Goal: Communication & Community: Answer question/provide support

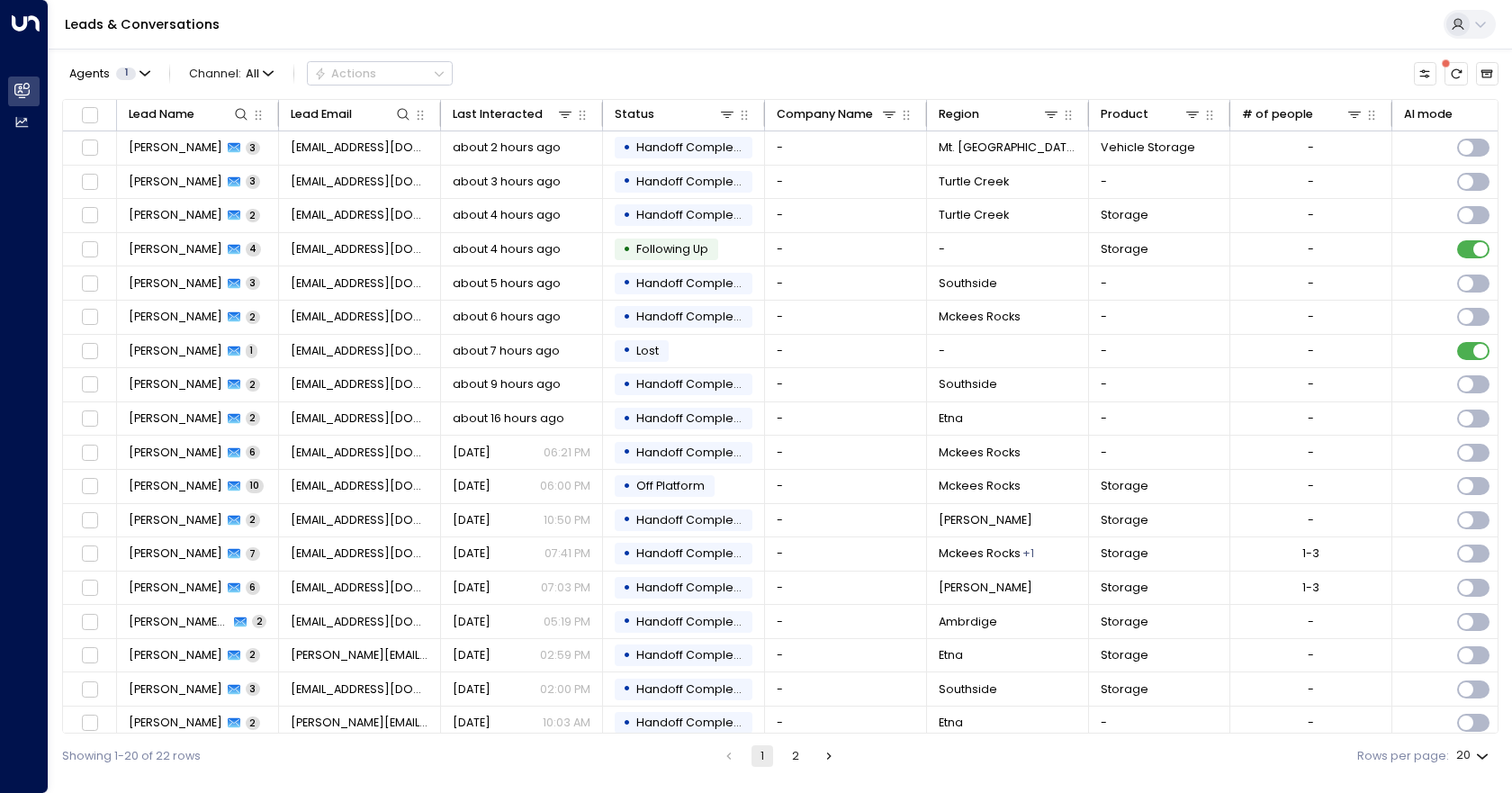
click at [1094, 81] on div "Agents 1 Channel: All Actions" at bounding box center [781, 74] width 1437 height 34
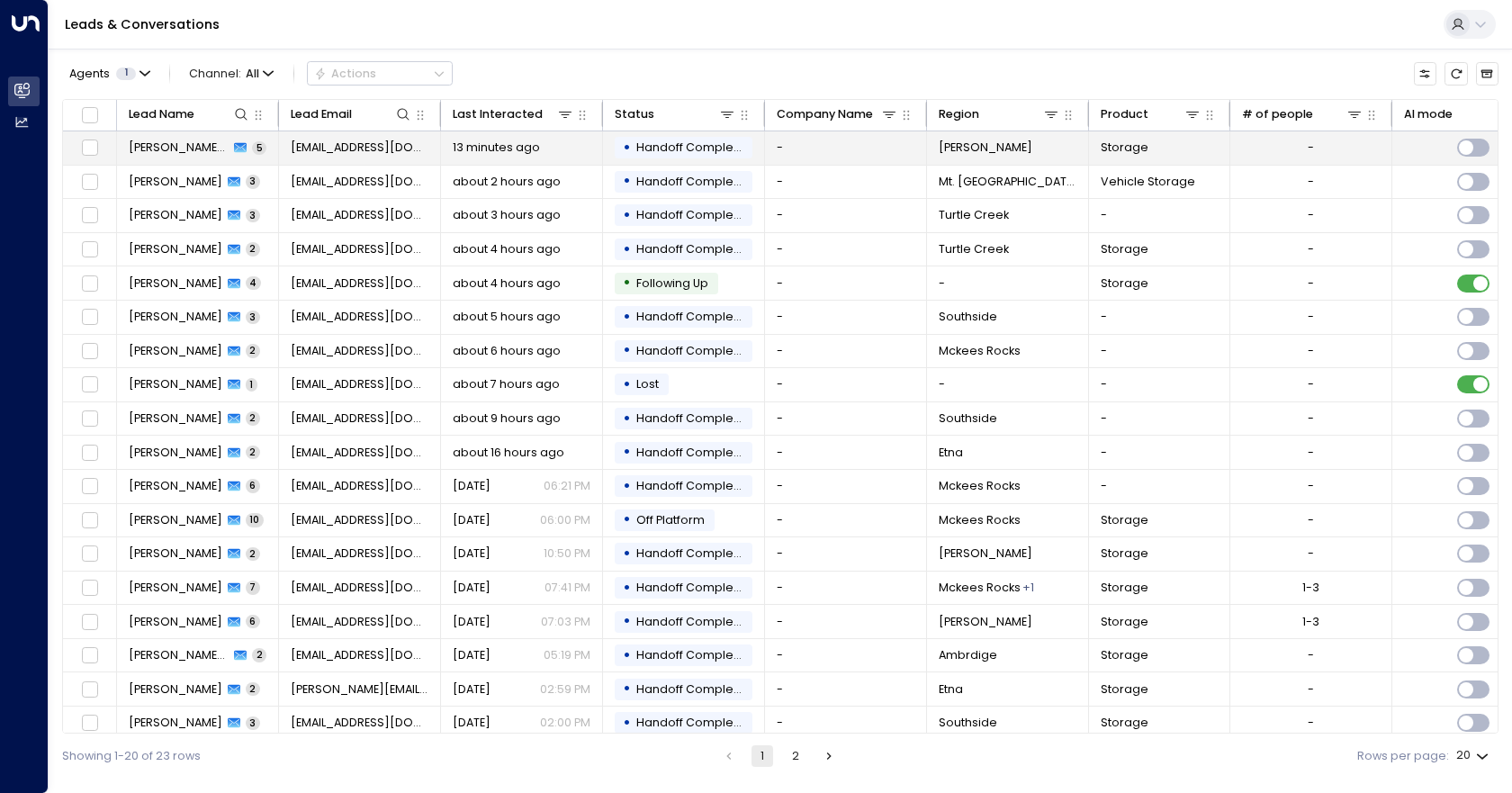
click at [866, 146] on td "-" at bounding box center [846, 148] width 162 height 33
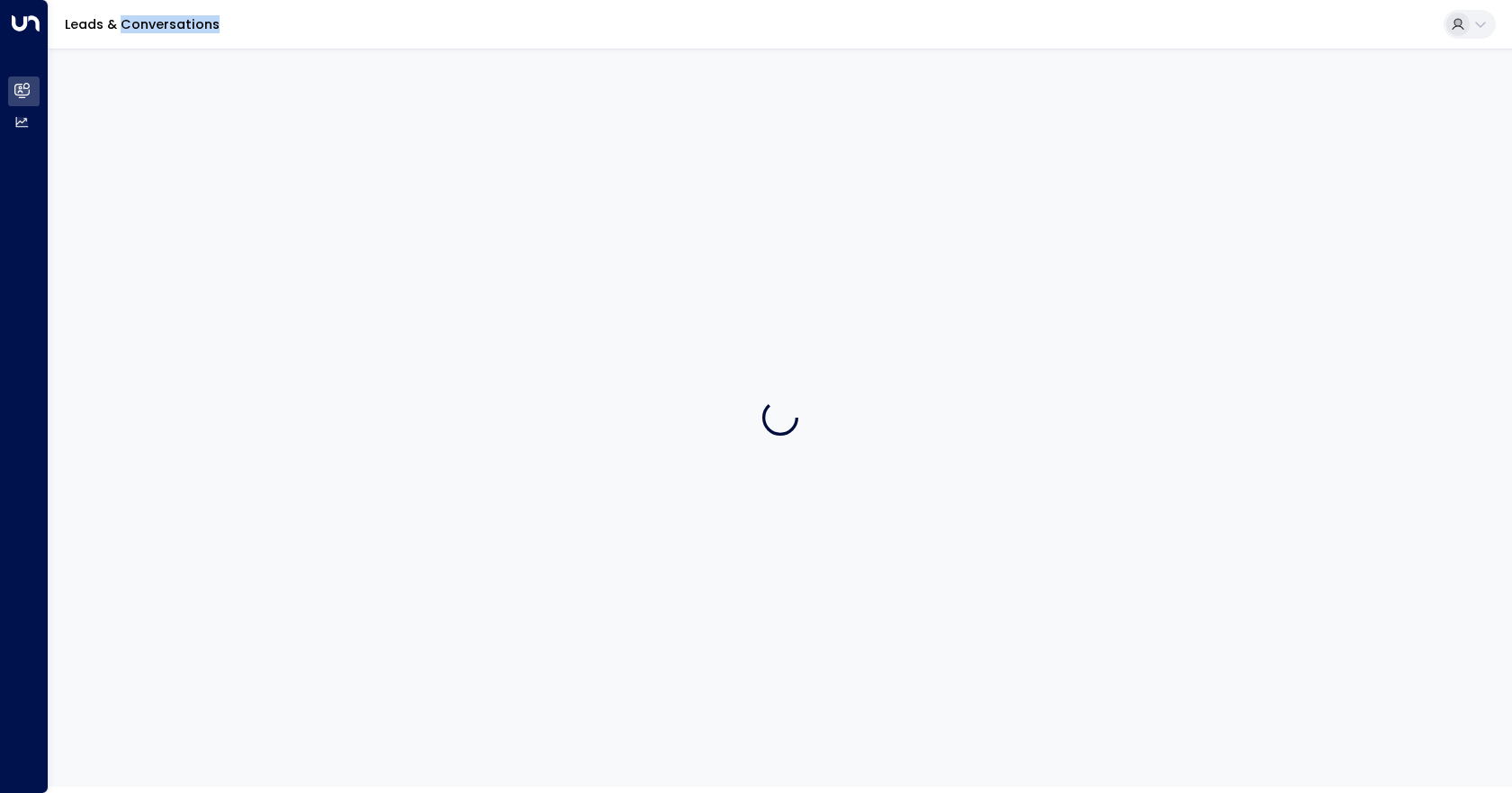
click at [866, 146] on div at bounding box center [780, 417] width 1464 height 738
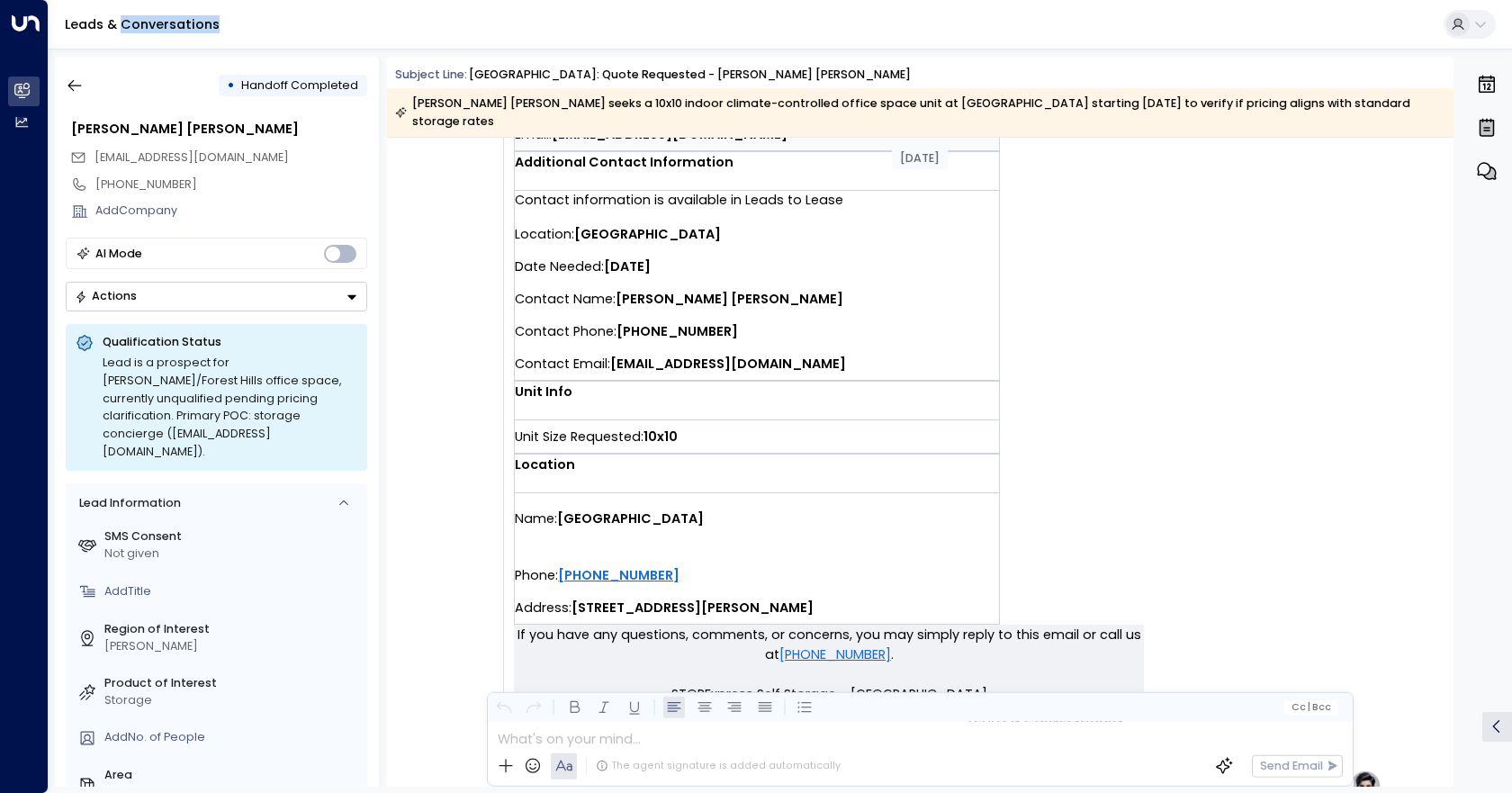
scroll to position [360, 0]
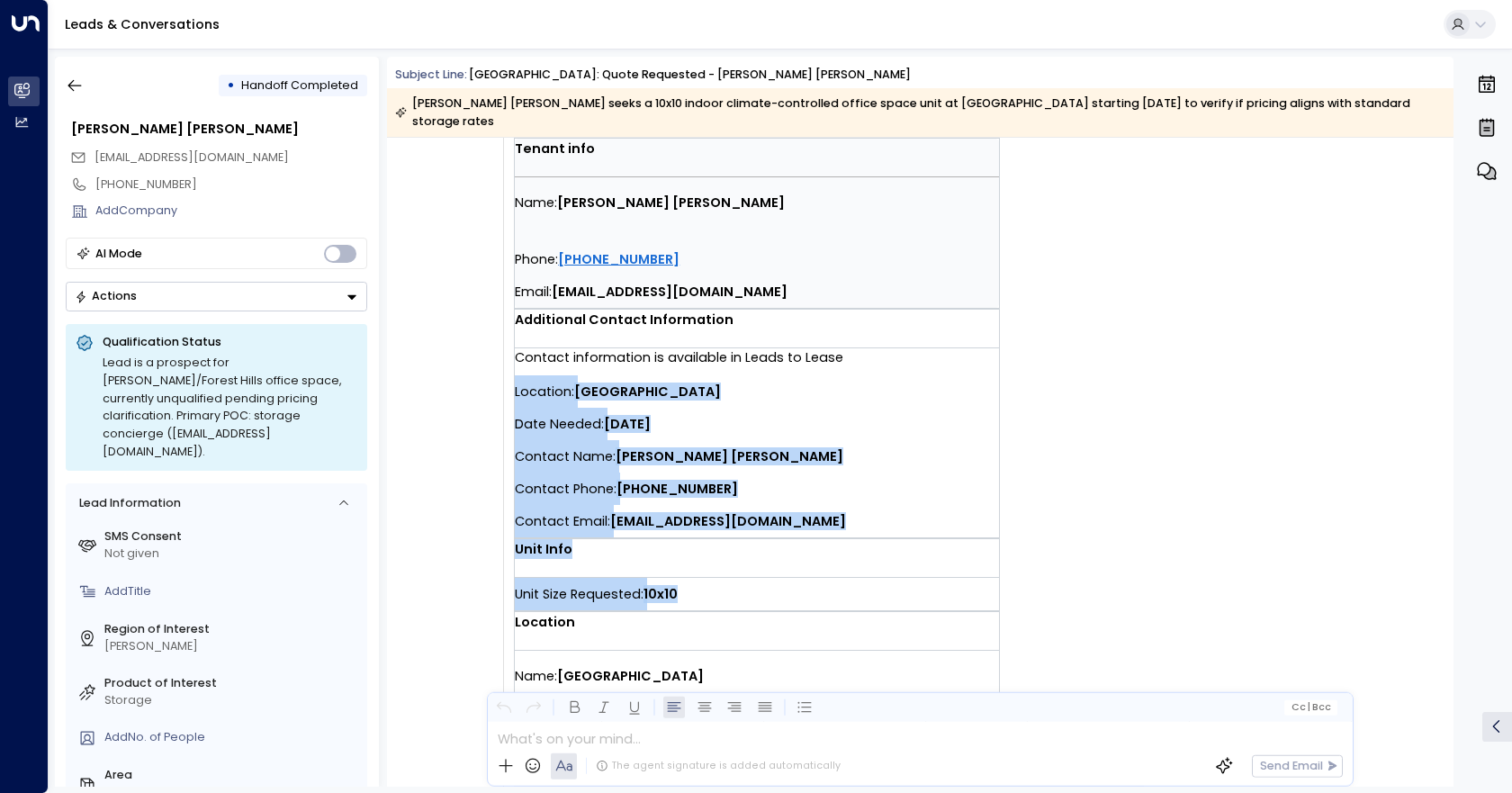
drag, startPoint x: 709, startPoint y: 572, endPoint x: 514, endPoint y: 379, distance: 274.4
click at [514, 379] on td "You have a new quote request at [GEOGRAPHIC_DATA]. Tenant info Name: [PERSON_NA…" at bounding box center [829, 331] width 630 height 903
copy td "Location: [GEOGRAPHIC_DATA] Date Needed: [DATE] Contact Name: [PERSON_NAME] [PE…"
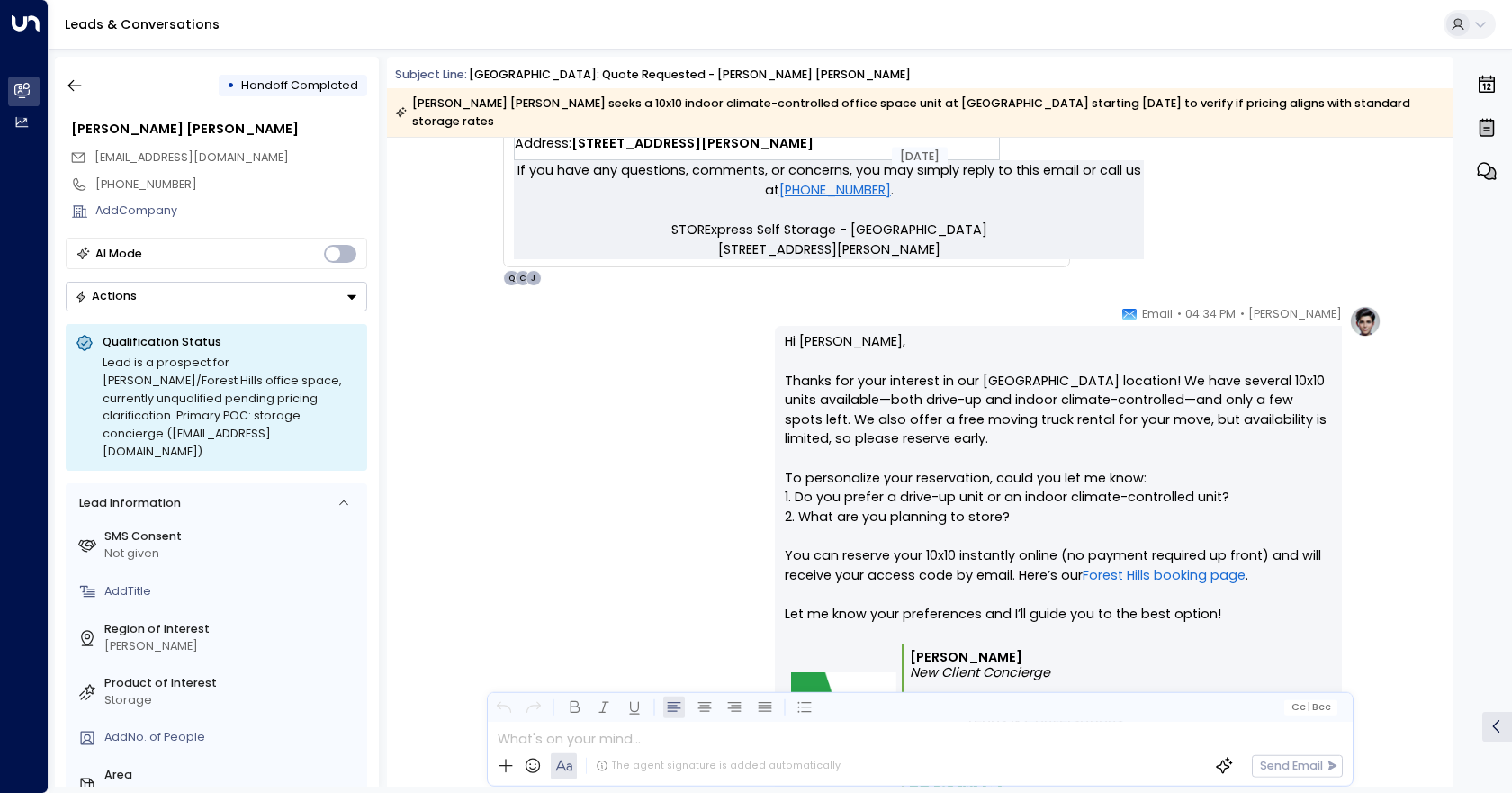
scroll to position [990, 0]
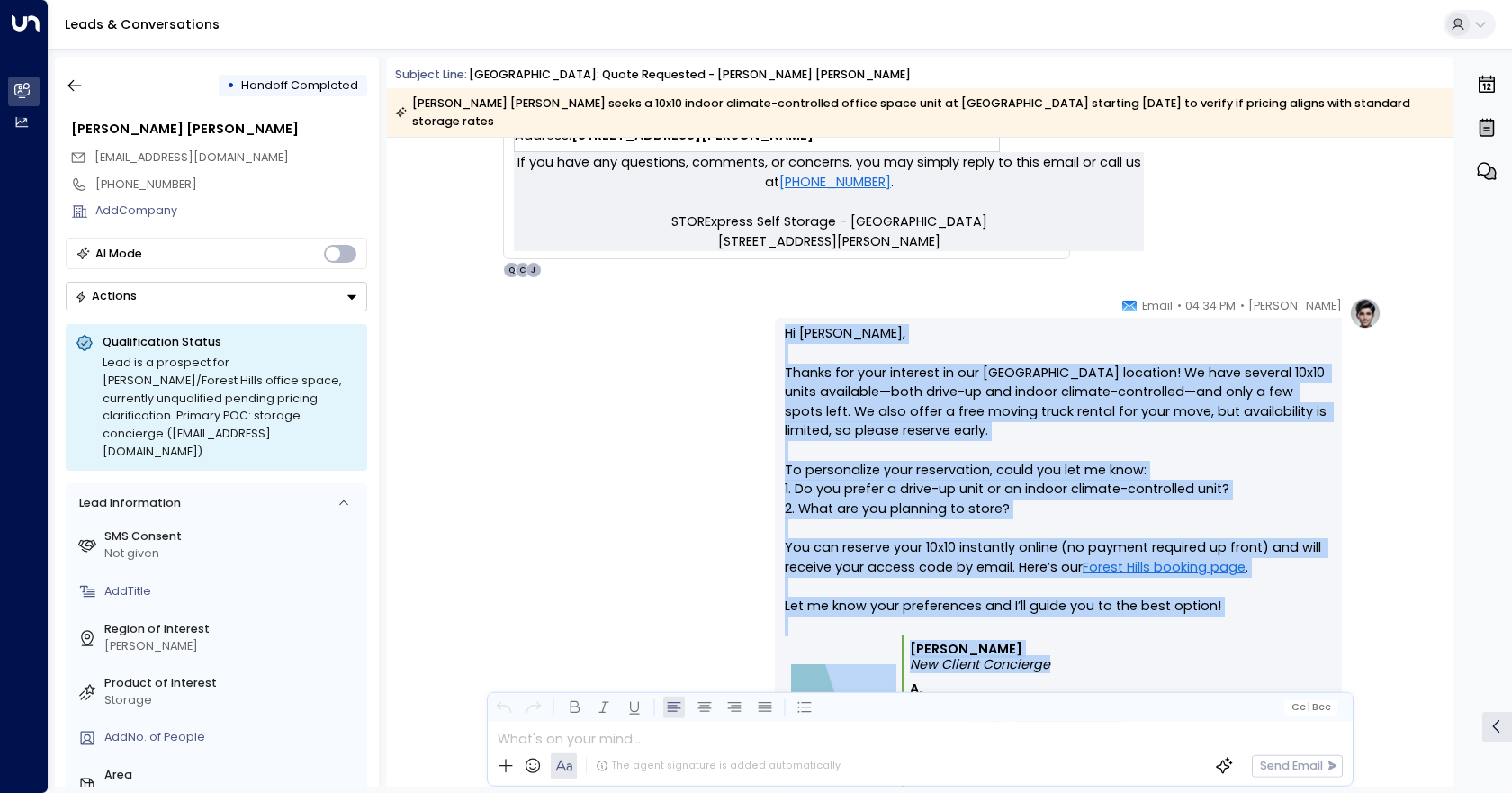
drag, startPoint x: 1056, startPoint y: 642, endPoint x: 733, endPoint y: 304, distance: 467.5
click at [733, 304] on div "[PERSON_NAME] • 04:34 PM • Email Hi [PERSON_NAME], Thanks for your interest in …" at bounding box center [920, 580] width 924 height 565
copy div "Hi [PERSON_NAME], Thanks for your interest in our [GEOGRAPHIC_DATA] location! W…"
click at [624, 410] on div "[PERSON_NAME] • 04:34 PM • Email Hi [PERSON_NAME], Thanks for your interest in …" at bounding box center [920, 580] width 924 height 565
click at [628, 427] on div "[PERSON_NAME] • 04:34 PM • Email Hi [PERSON_NAME], Thanks for your interest in …" at bounding box center [920, 580] width 924 height 565
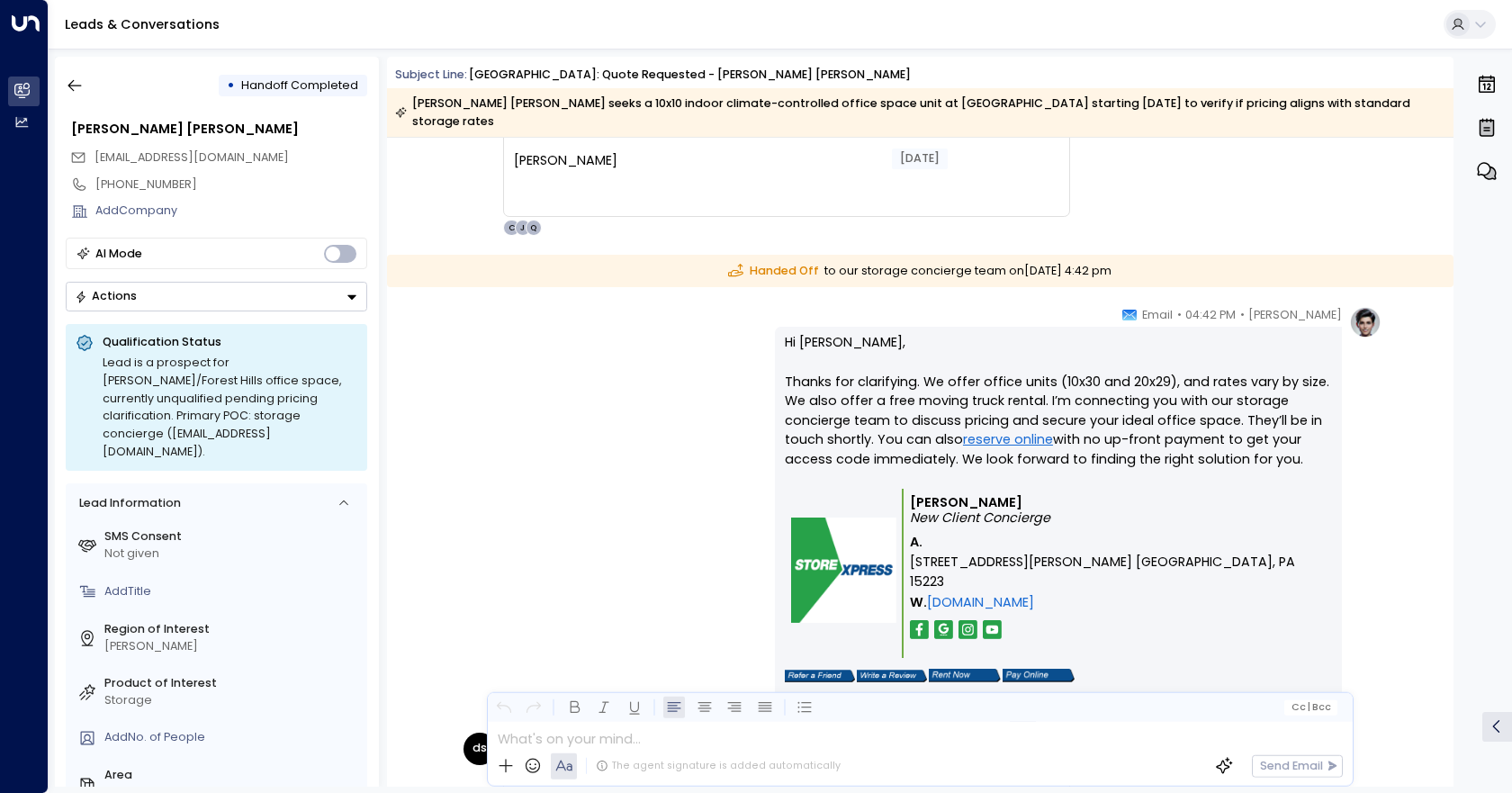
scroll to position [1530, 0]
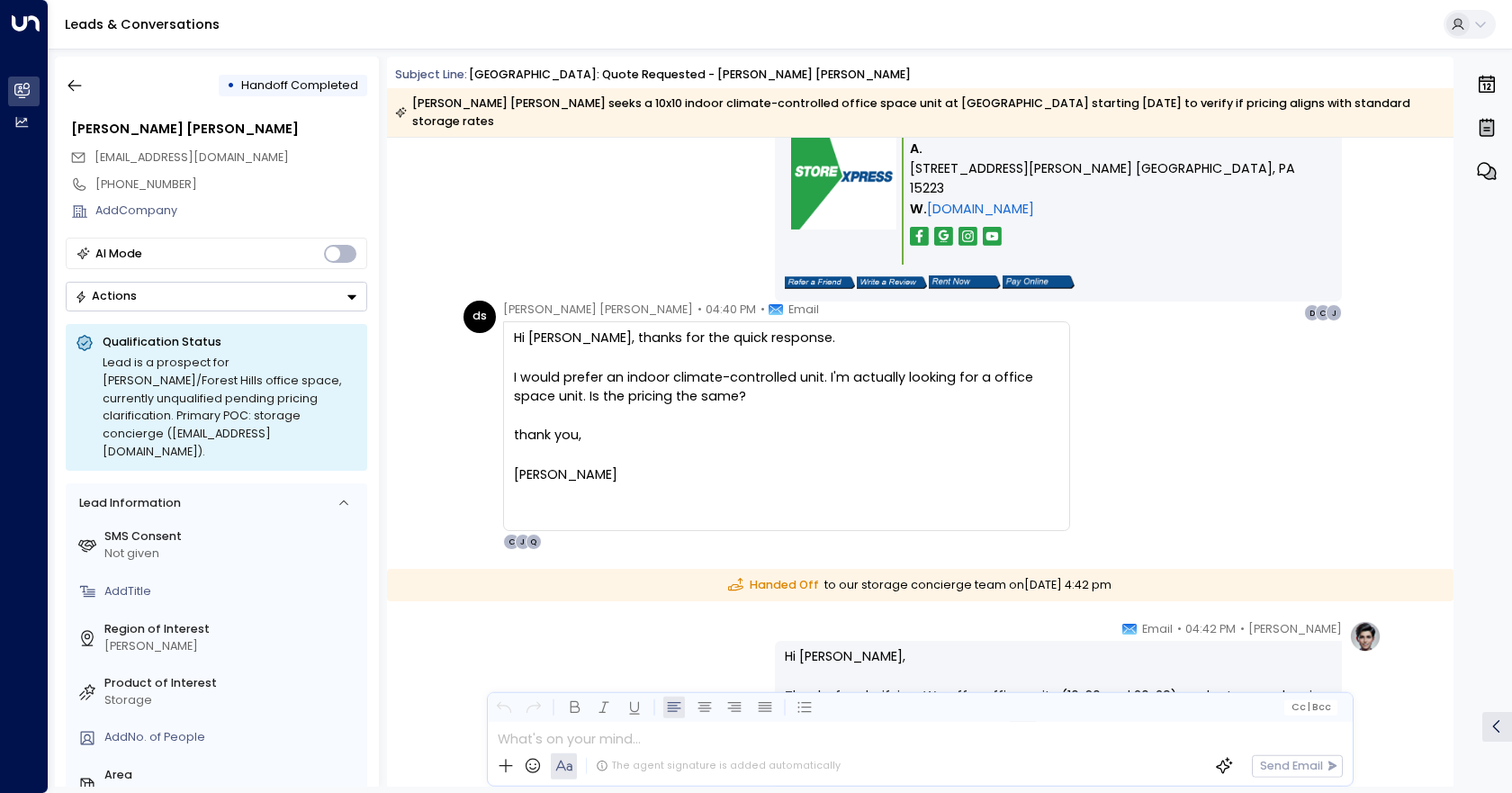
drag, startPoint x: 611, startPoint y: 489, endPoint x: 505, endPoint y: 329, distance: 191.9
click at [505, 329] on div "Hi [PERSON_NAME], thanks for the quick response. I would prefer an indoor clima…" at bounding box center [786, 425] width 567 height 208
copy div
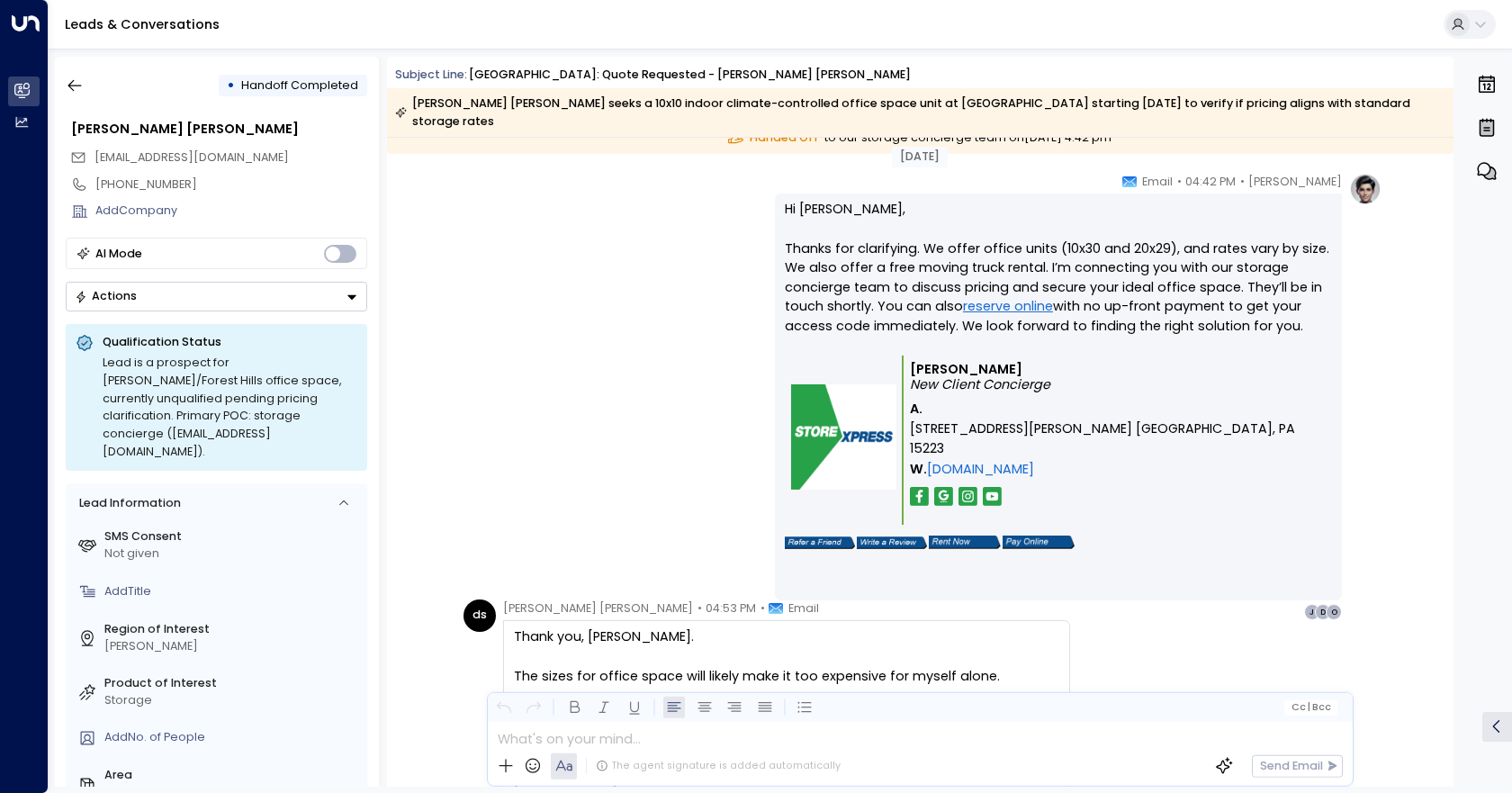
scroll to position [1981, 0]
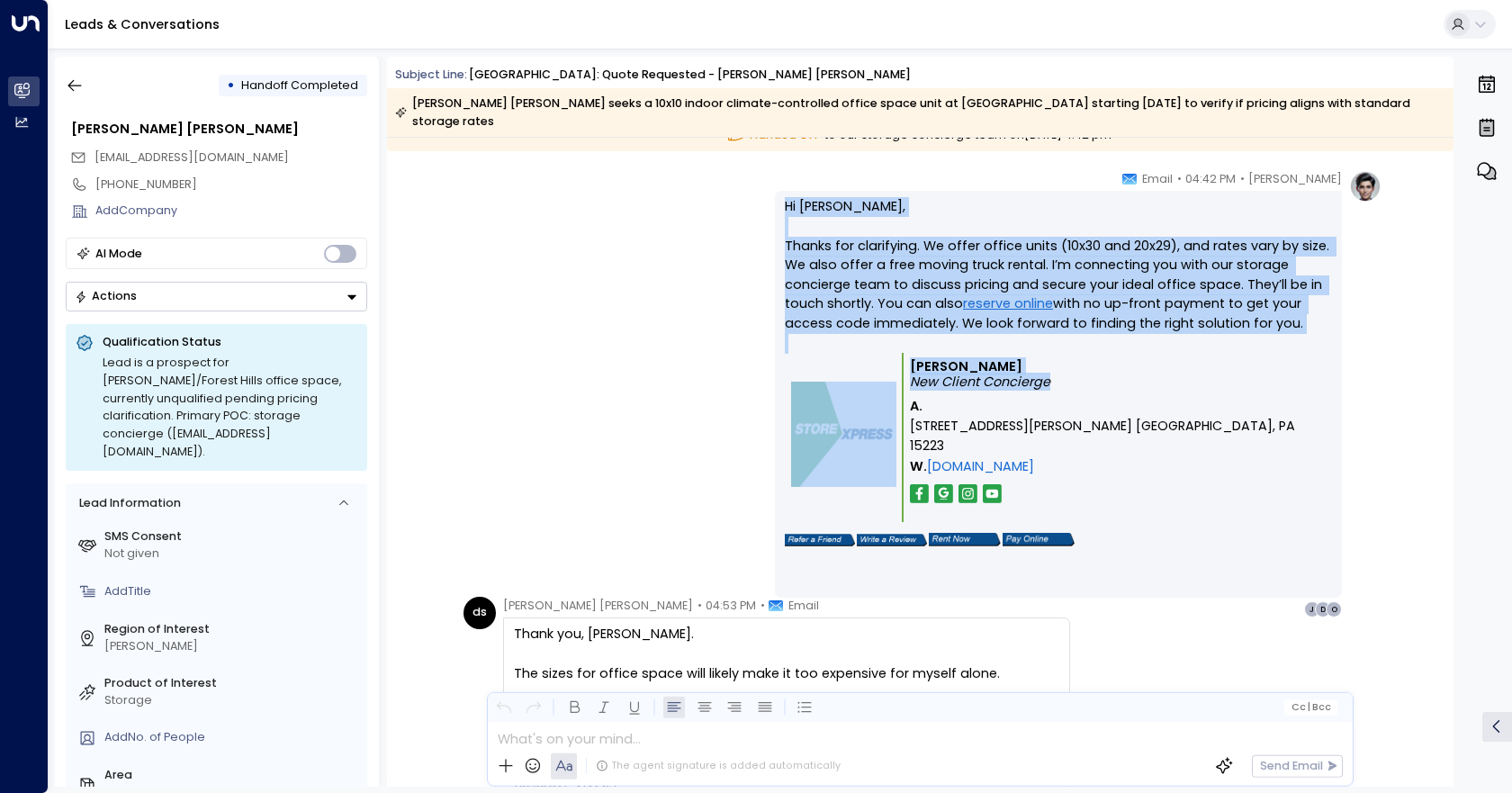
drag, startPoint x: 1054, startPoint y: 364, endPoint x: 749, endPoint y: 189, distance: 351.6
click at [749, 189] on div "[PERSON_NAME] • 04:42 PM • Email Hi [PERSON_NAME], Thanks for clarifying. We of…" at bounding box center [920, 394] width 924 height 447
copy div "Hi [PERSON_NAME], Thanks for clarifying. We offer office units (10x30 and 20x29…"
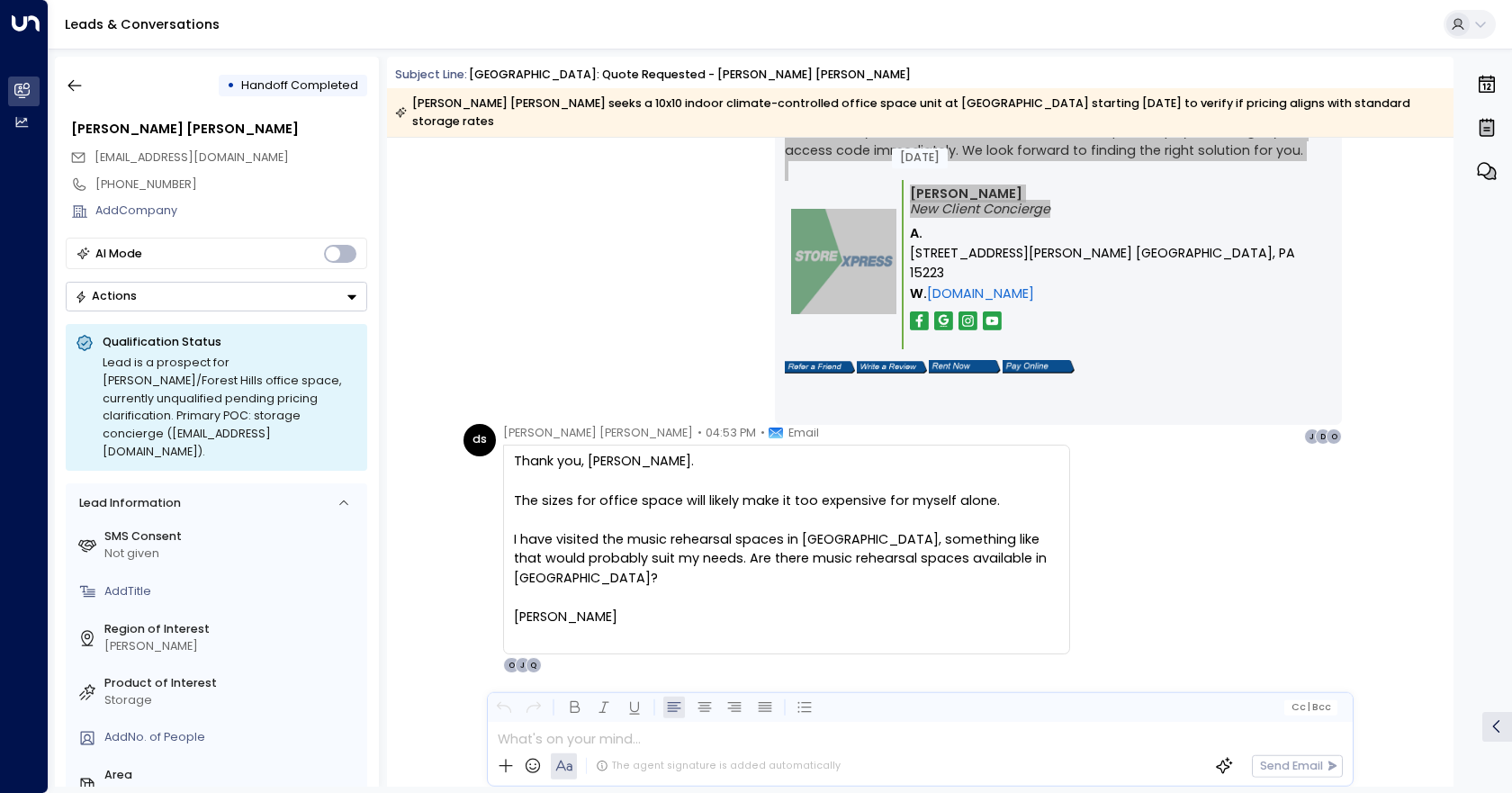
scroll to position [2185, 0]
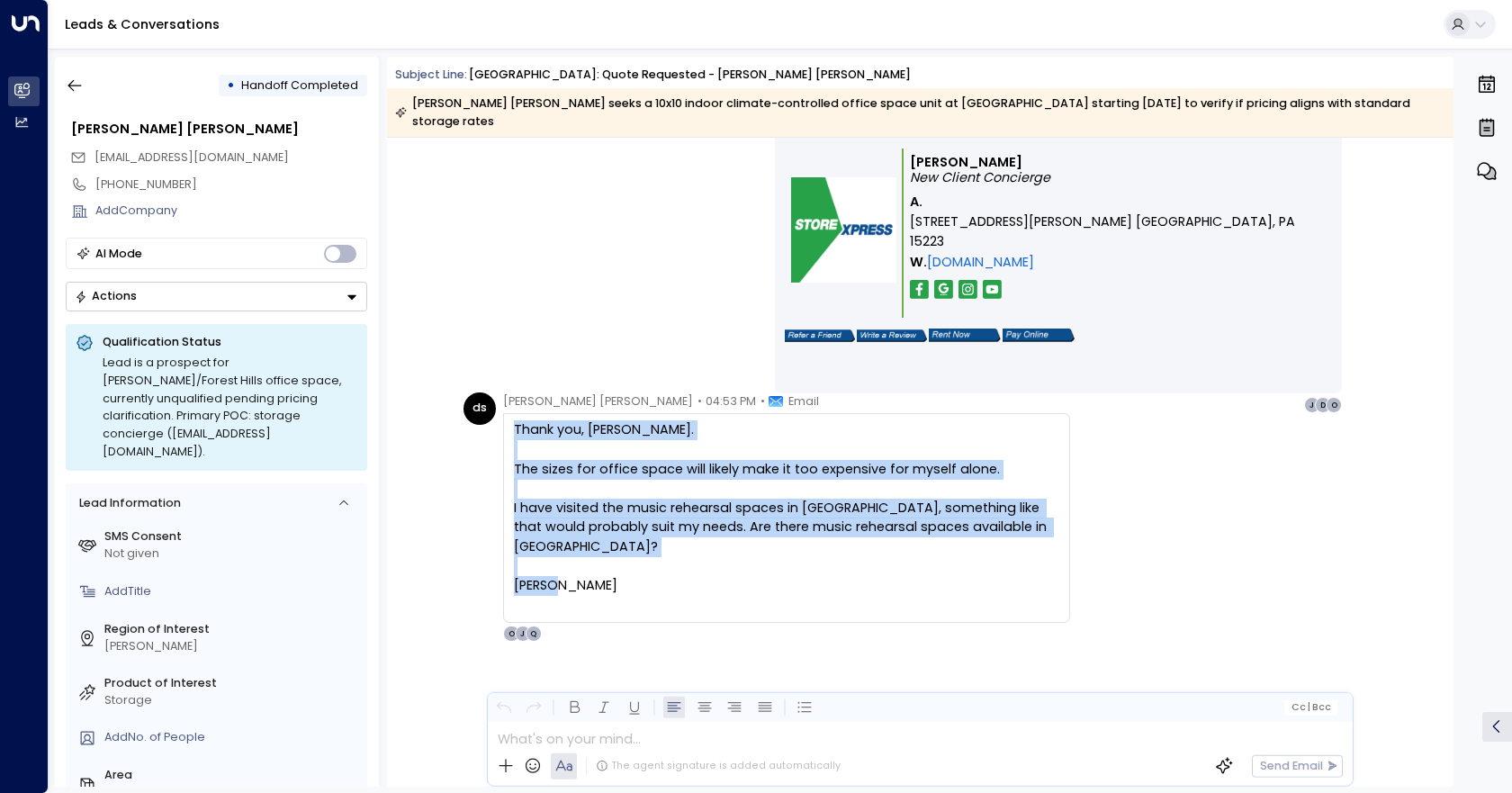
drag, startPoint x: 628, startPoint y: 564, endPoint x: 503, endPoint y: 416, distance: 193.7
click at [503, 416] on div "Thank you, [PERSON_NAME]. The sizes for office space will likely make it too ex…" at bounding box center [786, 517] width 567 height 208
copy div "Thank you, [PERSON_NAME]. The sizes for office space will likely make it too ex…"
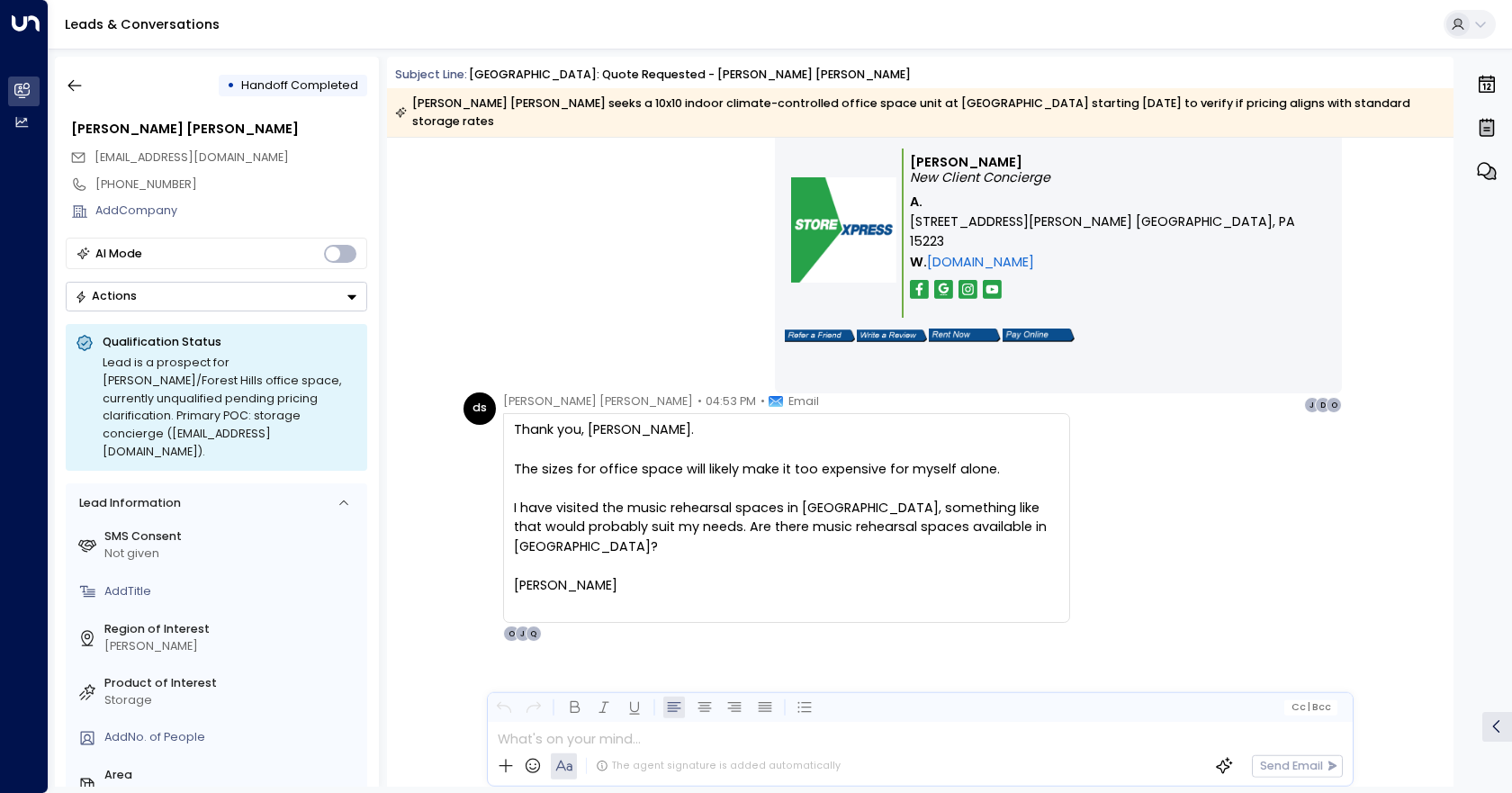
click at [561, 242] on div "[PERSON_NAME] • 04:42 PM • Email Hi [PERSON_NAME], Thanks for clarifying. We of…" at bounding box center [920, 189] width 924 height 447
click at [646, 258] on div "[PERSON_NAME] • 04:42 PM • Email Hi [PERSON_NAME], Thanks for clarifying. We of…" at bounding box center [920, 189] width 924 height 447
